Goal: Communication & Community: Share content

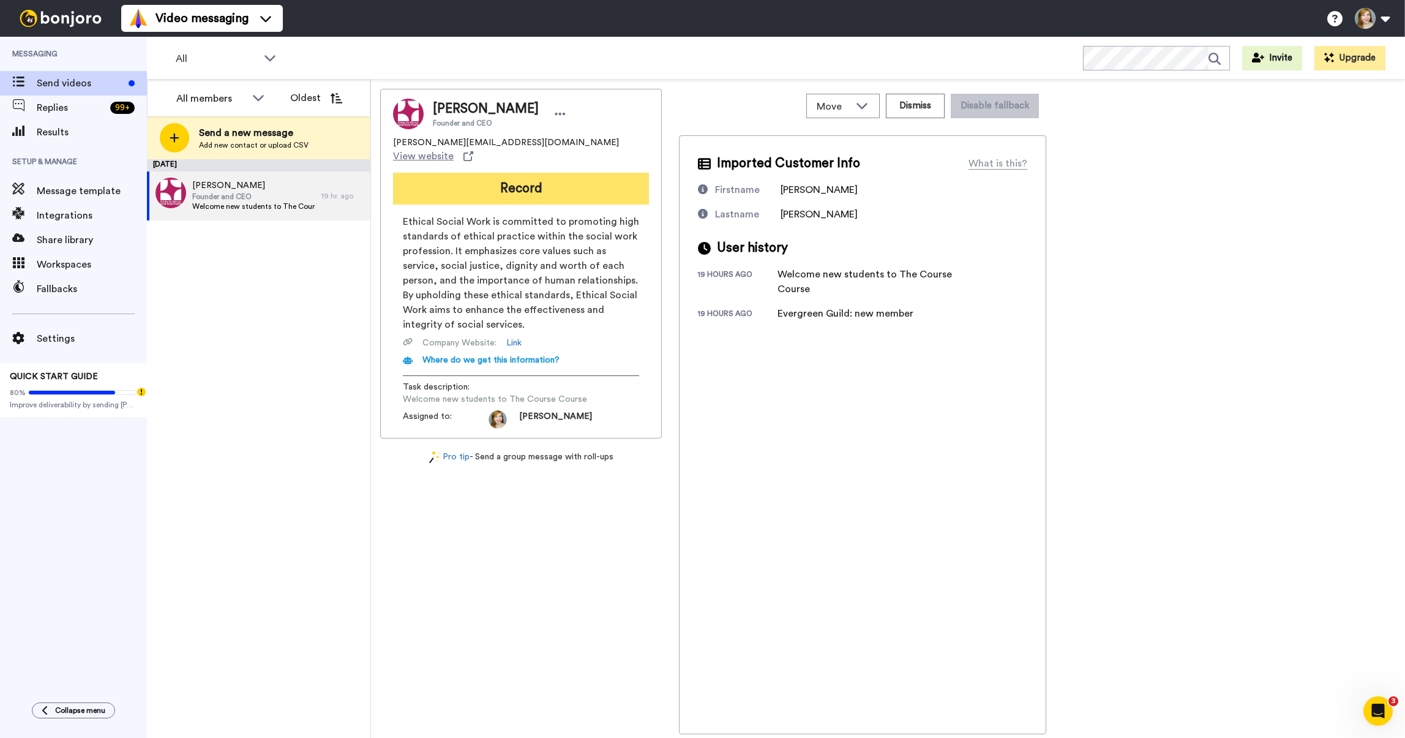
click at [487, 181] on button "Record" at bounding box center [521, 189] width 256 height 32
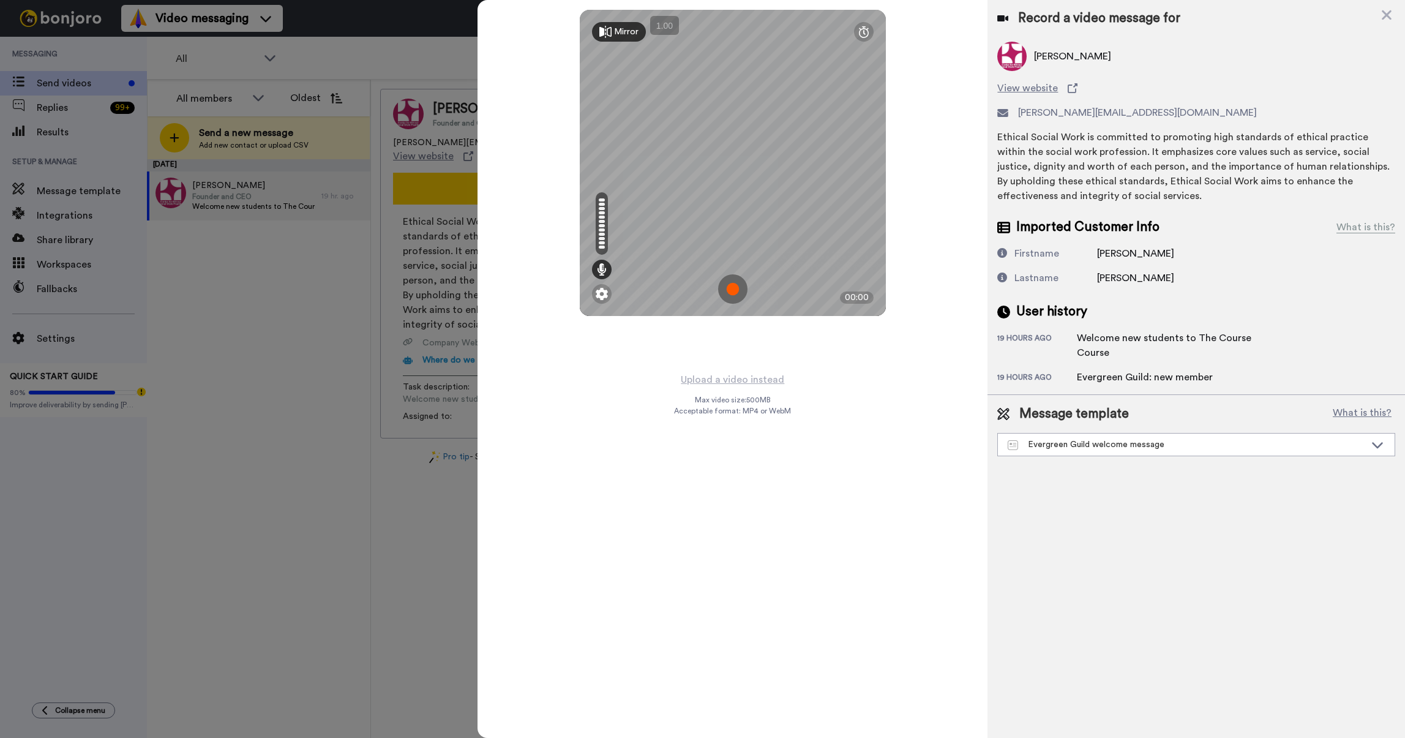
click at [733, 292] on img at bounding box center [732, 288] width 29 height 29
click at [734, 294] on img at bounding box center [732, 288] width 29 height 29
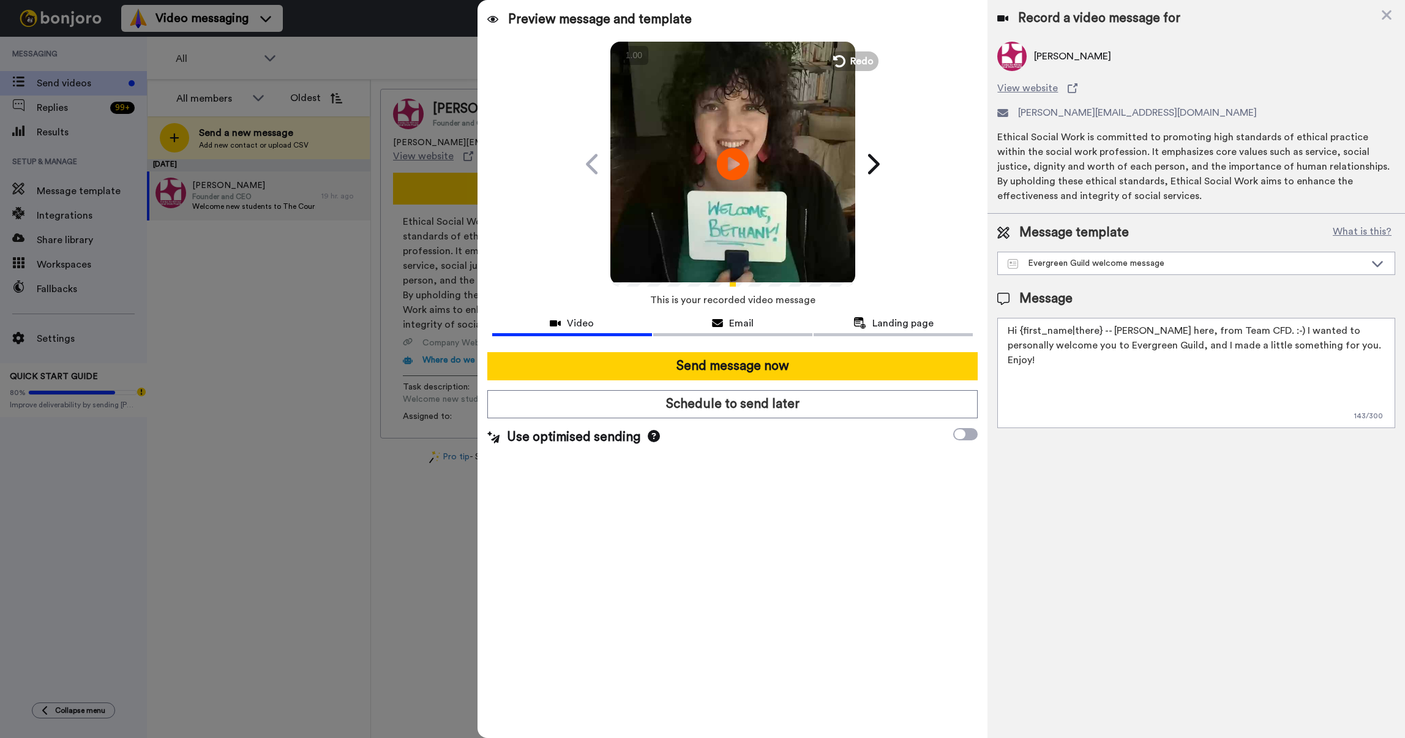
click at [730, 152] on icon at bounding box center [733, 164] width 32 height 32
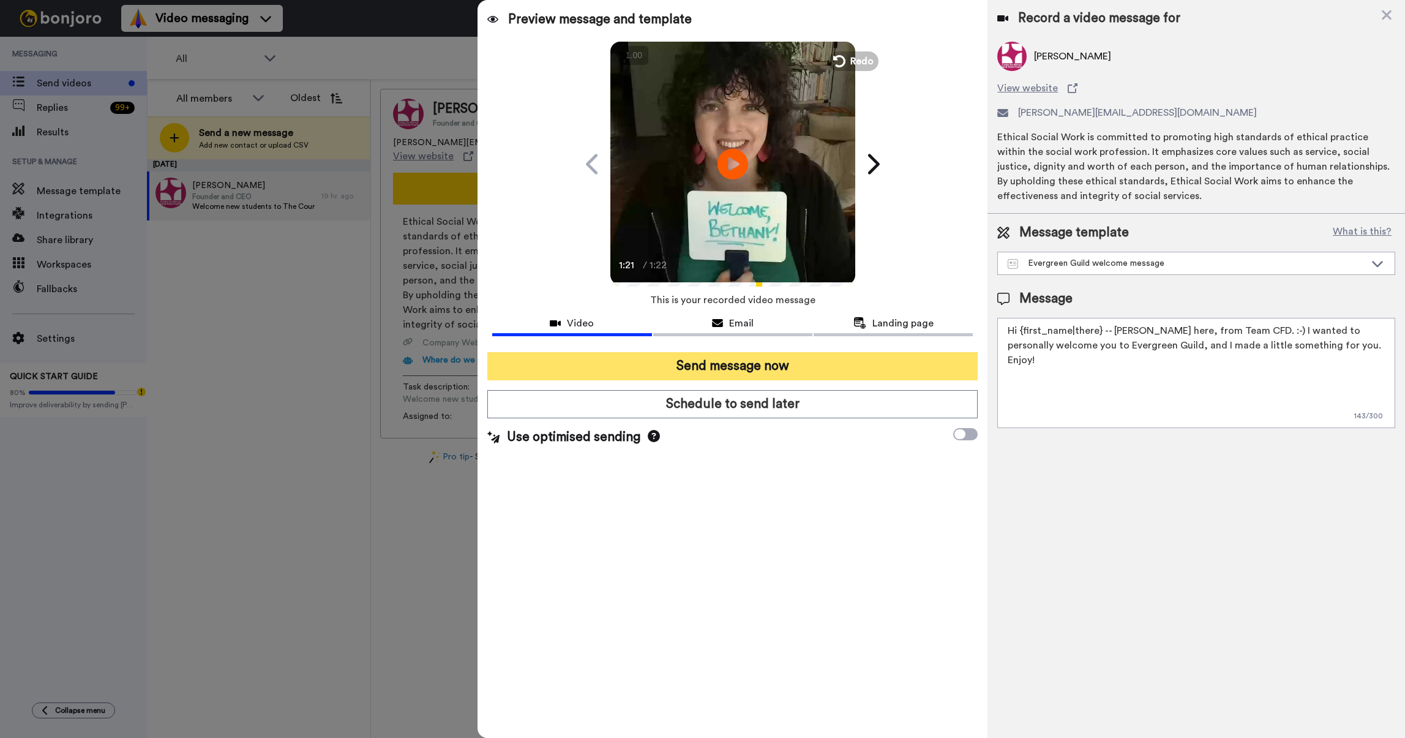
click at [723, 357] on button "Send message now" at bounding box center [732, 366] width 491 height 28
